Goal: Find specific page/section: Find specific page/section

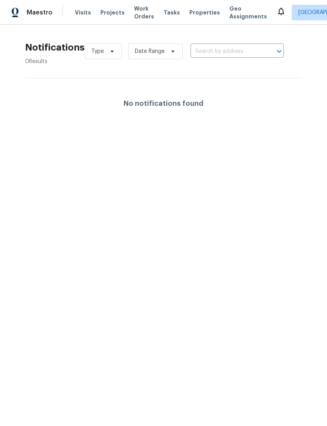
scroll to position [9, 0]
click at [189, 16] on span "Properties" at bounding box center [204, 13] width 31 height 8
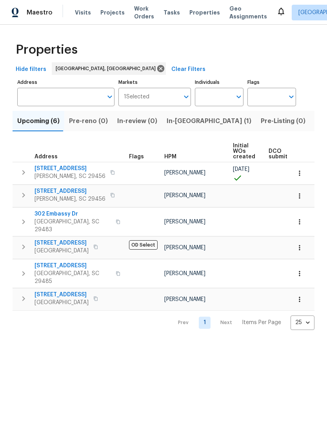
click at [303, 174] on icon "button" at bounding box center [300, 173] width 8 height 8
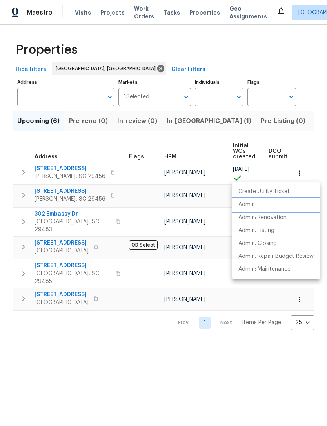
click at [254, 204] on p "Admin" at bounding box center [246, 205] width 16 height 8
